Goal: Task Accomplishment & Management: Complete application form

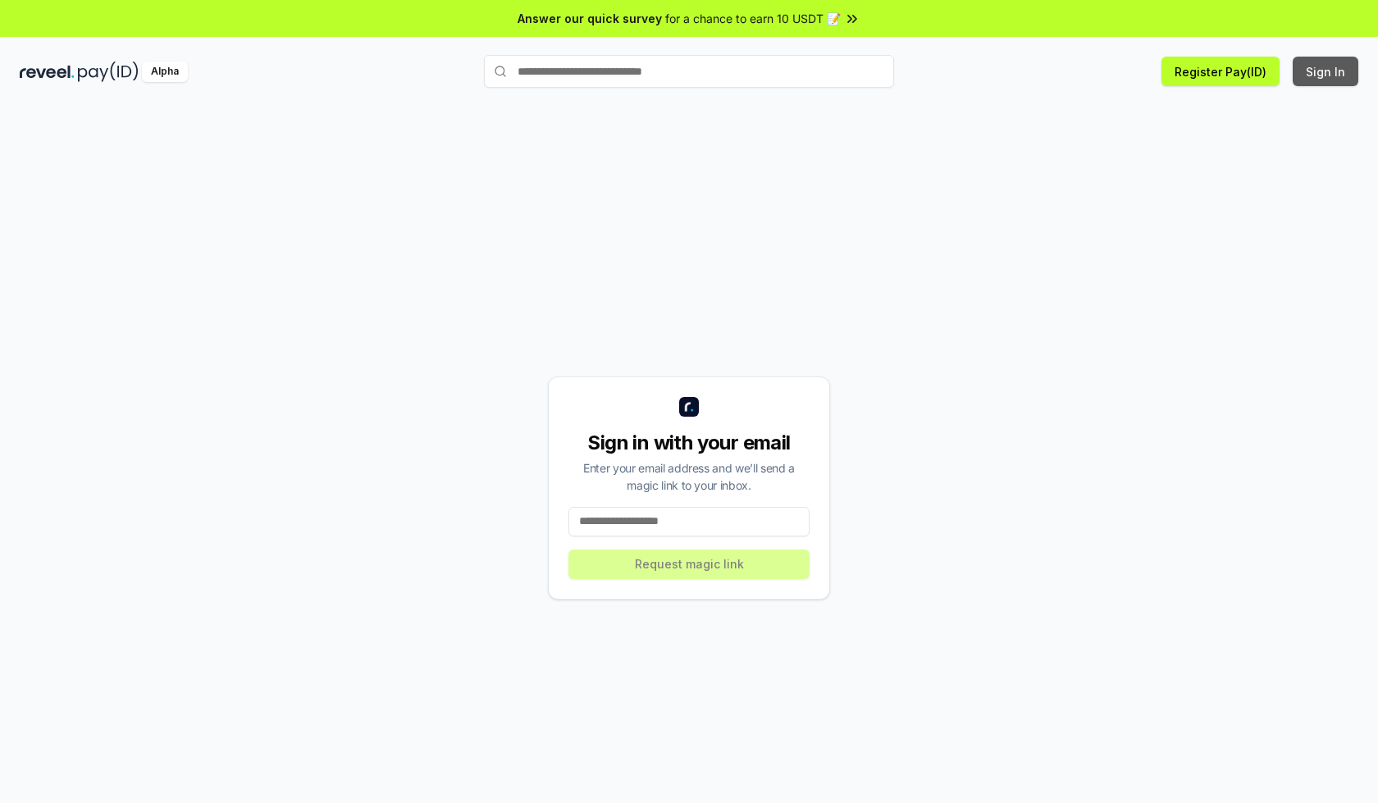
click at [1326, 71] on button "Sign In" at bounding box center [1326, 72] width 66 height 30
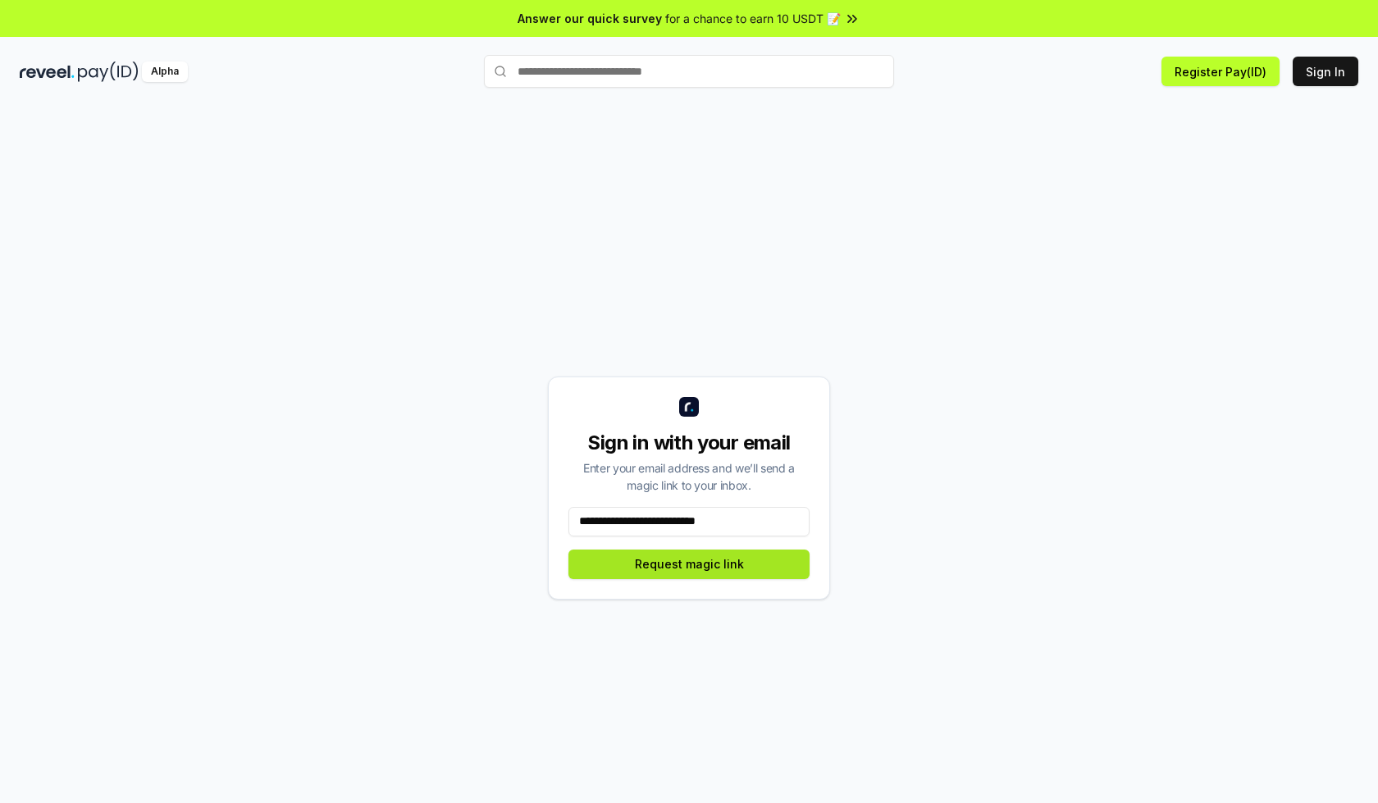
type input "**********"
click at [689, 563] on button "Request magic link" at bounding box center [688, 565] width 241 height 30
